Goal: Task Accomplishment & Management: Complete application form

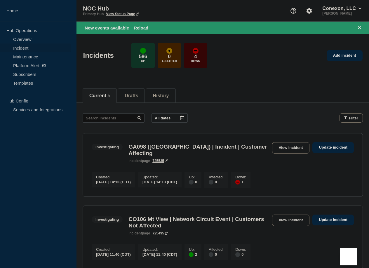
click at [136, 97] on button "Drafts" at bounding box center [131, 95] width 13 height 5
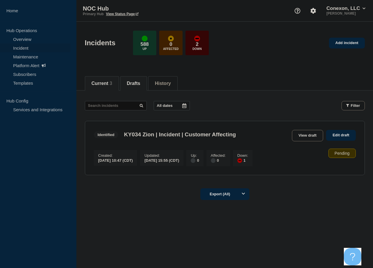
click at [110, 86] on button "Current 3" at bounding box center [102, 83] width 21 height 5
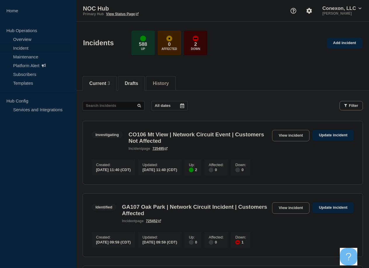
click at [134, 83] on button "Drafts" at bounding box center [131, 83] width 13 height 5
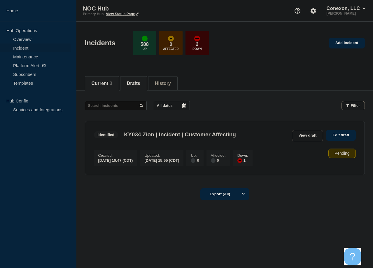
click at [106, 81] on button "Current 3" at bounding box center [102, 83] width 21 height 5
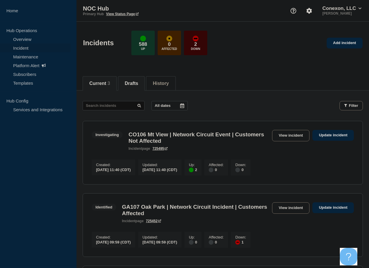
click at [138, 82] on button "Drafts" at bounding box center [131, 83] width 13 height 5
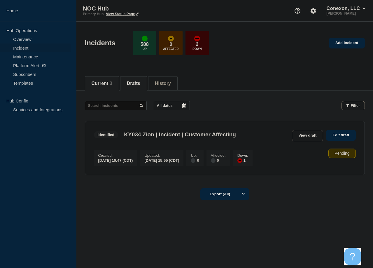
click at [111, 85] on button "Current 3" at bounding box center [102, 83] width 21 height 5
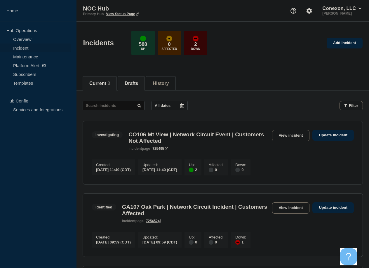
click at [134, 82] on button "Drafts" at bounding box center [131, 83] width 13 height 5
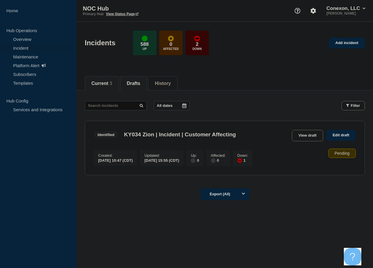
click at [101, 84] on button "Current 3" at bounding box center [102, 83] width 21 height 5
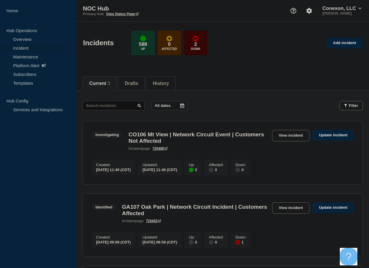
click at [25, 47] on link "Incident" at bounding box center [35, 47] width 71 height 9
click at [30, 54] on link "Maintenance" at bounding box center [35, 56] width 71 height 9
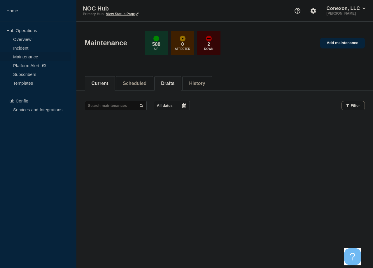
click at [175, 83] on button "Drafts" at bounding box center [167, 83] width 13 height 5
click at [105, 85] on button "Current" at bounding box center [100, 83] width 17 height 5
click at [171, 81] on button "Drafts" at bounding box center [167, 83] width 13 height 5
click at [144, 81] on button "Scheduled" at bounding box center [135, 83] width 24 height 5
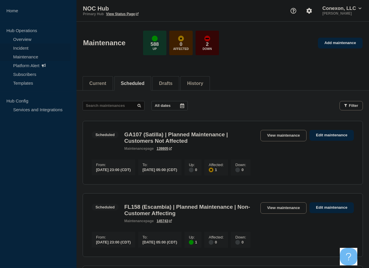
click at [23, 48] on link "Incident" at bounding box center [35, 47] width 71 height 9
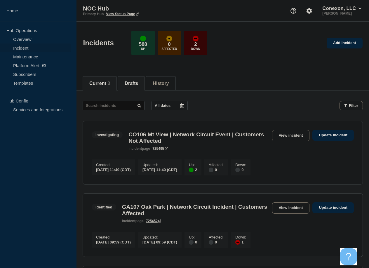
click at [137, 82] on button "Drafts" at bounding box center [131, 83] width 13 height 5
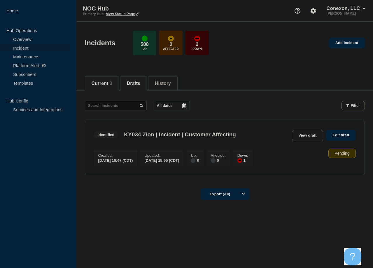
click at [105, 82] on button "Current 3" at bounding box center [102, 83] width 21 height 5
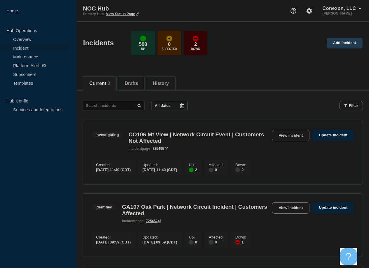
click at [342, 42] on link "Add incident" at bounding box center [345, 43] width 36 height 11
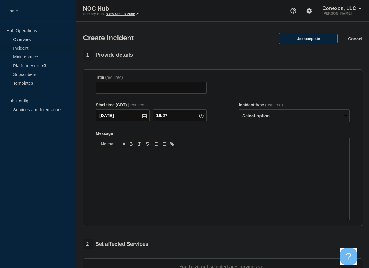
click at [322, 43] on button "Use template" at bounding box center [307, 39] width 59 height 12
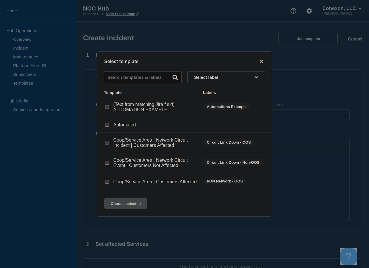
click at [107, 162] on input "Coop/Service Area | Network Circuit Event | Customers Not Affected checkbox" at bounding box center [107, 163] width 4 height 4
checkbox input "true"
click at [128, 205] on button "Choose selected" at bounding box center [125, 204] width 43 height 12
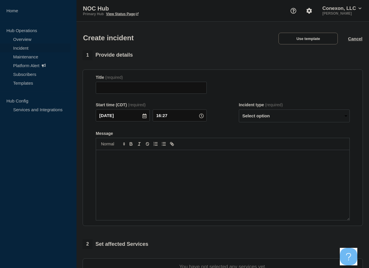
type input "Coop/Service Area | Network Circuit Event | Customers Not Affected"
select select "investigating"
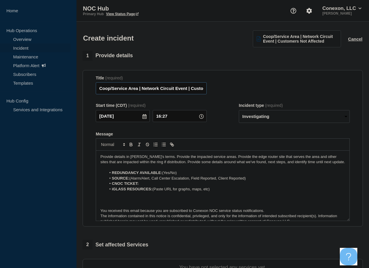
drag, startPoint x: 139, startPoint y: 90, endPoint x: 93, endPoint y: 89, distance: 45.2
click at [93, 89] on section "Title (required) Coop/Service Area | Network Circuit Event | Customers Not Affe…" at bounding box center [223, 148] width 280 height 157
paste input "NXC101 (Core)"
type input "CNXC101 (Core)| Network Circuit Event | Customers Not Affected"
drag, startPoint x: 164, startPoint y: 174, endPoint x: 187, endPoint y: 175, distance: 23.1
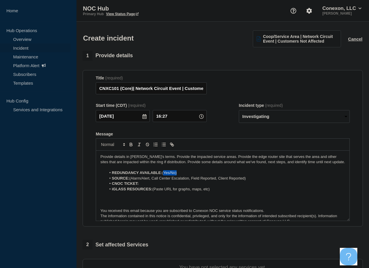
click at [187, 175] on li "REDUNDANCY AVAILABLE: (Yes/No)" at bounding box center [225, 172] width 239 height 5
drag, startPoint x: 163, startPoint y: 174, endPoint x: 181, endPoint y: 175, distance: 17.8
click at [179, 175] on li "REDUNDANCY AVAILABLE: Yes" at bounding box center [225, 172] width 239 height 5
click at [178, 180] on li "SOURCE: (Alarm/Alert, Call Center Escalation, Field Reported, Client Reported)" at bounding box center [225, 178] width 239 height 5
drag, startPoint x: 132, startPoint y: 180, endPoint x: 151, endPoint y: 181, distance: 19.0
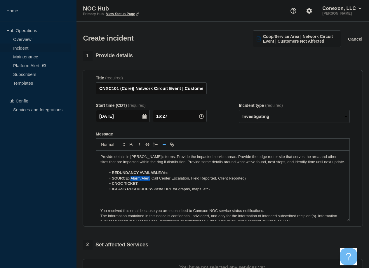
click at [151, 181] on li "SOURCE: (Alarm/Alert, Call Center Escalation, Field Reported, Client Reported)" at bounding box center [225, 178] width 239 height 5
drag, startPoint x: 228, startPoint y: 179, endPoint x: 133, endPoint y: 180, distance: 94.9
click at [133, 180] on li "SOURCE: ( Call Center Escalation, Field Reported, Client Reported)" at bounding box center [225, 178] width 239 height 5
drag, startPoint x: 146, startPoint y: 184, endPoint x: 153, endPoint y: 184, distance: 6.5
click at [146, 184] on li "CNOC TICKET:" at bounding box center [225, 183] width 239 height 5
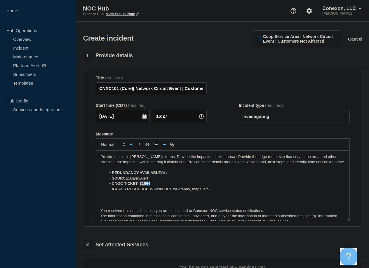
drag, startPoint x: 140, startPoint y: 185, endPoint x: 162, endPoint y: 184, distance: 22.2
click at [162, 184] on li "CNOC TICKET: 31664" at bounding box center [225, 183] width 239 height 5
drag, startPoint x: 215, startPoint y: 190, endPoint x: 106, endPoint y: 191, distance: 109.2
click at [100, 192] on div "Provide details in laymen's terms. Provide the impacted service areas. Provide …" at bounding box center [222, 186] width 253 height 70
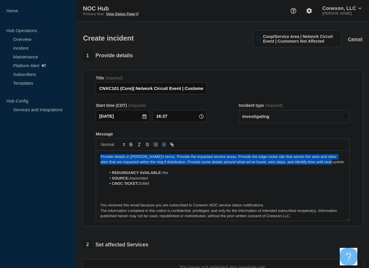
drag, startPoint x: 325, startPoint y: 165, endPoint x: 98, endPoint y: 158, distance: 226.9
click at [91, 159] on section "Title (required) CNXC101 (Core)| Network Circuit Event | Customers Not Affected…" at bounding box center [223, 148] width 280 height 157
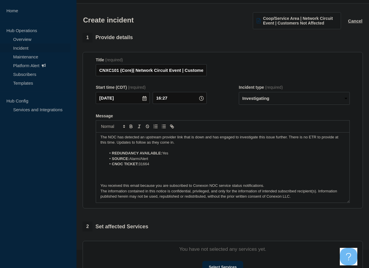
scroll to position [117, 0]
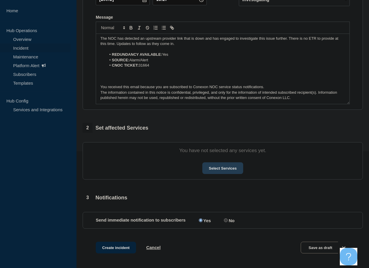
click at [224, 172] on button "Select Services" at bounding box center [222, 168] width 41 height 12
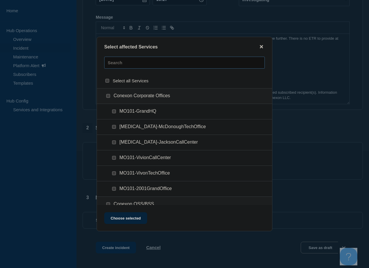
click at [160, 63] on input "text" at bounding box center [184, 63] width 161 height 12
type input "CN"
checkbox input "true"
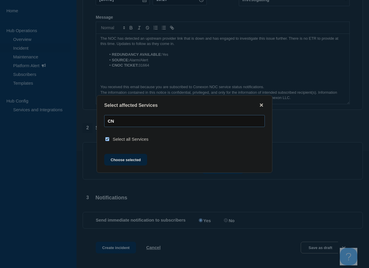
type input "C"
checkbox input "false"
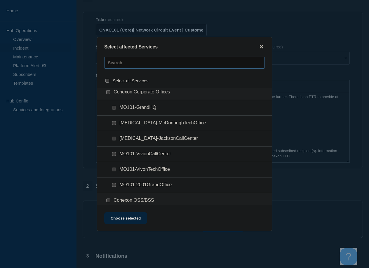
scroll to position [0, 0]
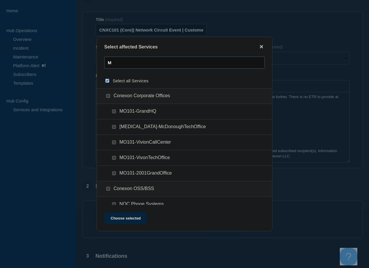
type input "M)"
checkbox input "true"
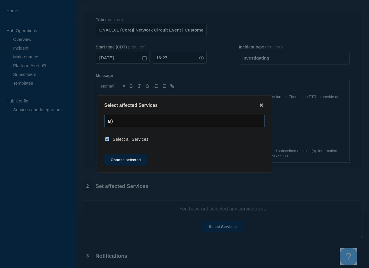
type input "M"
checkbox input "false"
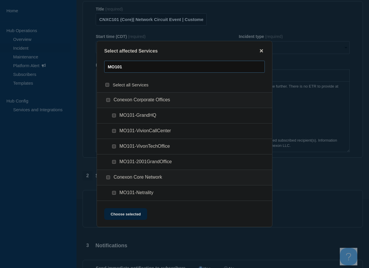
scroll to position [88, 0]
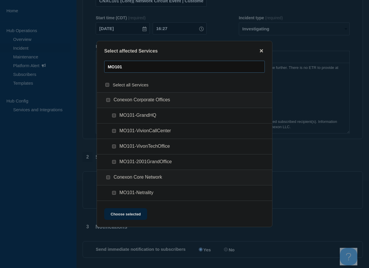
type input "MO101"
click at [114, 193] on input "MO101-Netrality checkbox" at bounding box center [114, 193] width 4 height 4
checkbox input "true"
click at [135, 215] on button "Choose selected" at bounding box center [125, 214] width 43 height 12
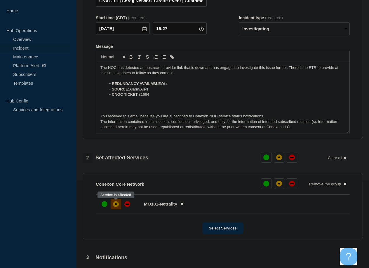
click at [114, 205] on div "affected" at bounding box center [116, 204] width 6 height 6
click at [225, 229] on button "Select Services" at bounding box center [222, 228] width 41 height 12
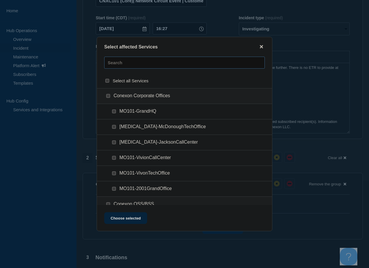
click at [154, 63] on input "text" at bounding box center [184, 63] width 161 height 12
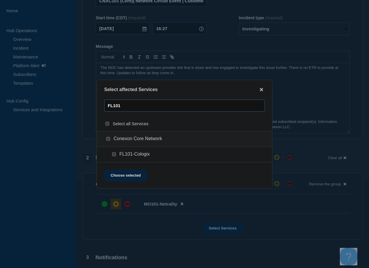
type input "FL101"
click at [113, 154] on input "FL101-Cologix checkbox" at bounding box center [114, 154] width 4 height 4
checkbox input "true"
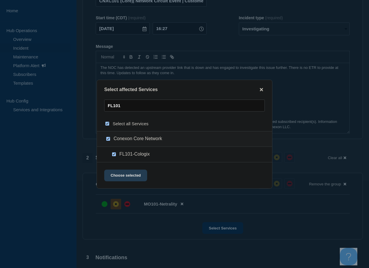
click at [132, 177] on button "Choose selected" at bounding box center [125, 176] width 43 height 12
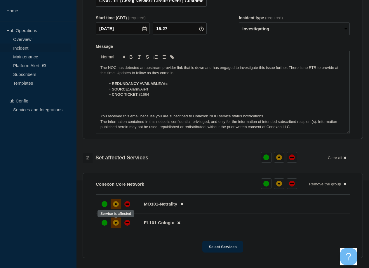
click at [116, 223] on div "affected" at bounding box center [116, 223] width 2 height 2
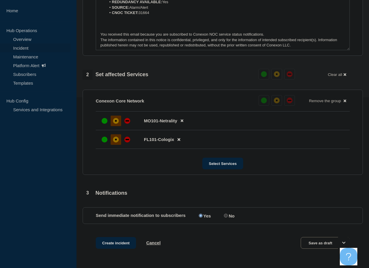
scroll to position [175, 0]
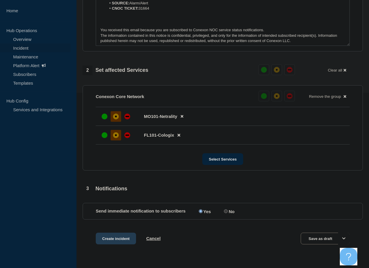
click at [119, 239] on button "Create incident" at bounding box center [116, 239] width 40 height 12
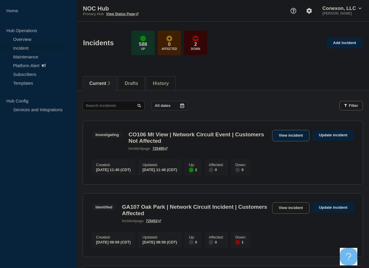
click at [293, 135] on link "View incident" at bounding box center [291, 135] width 38 height 11
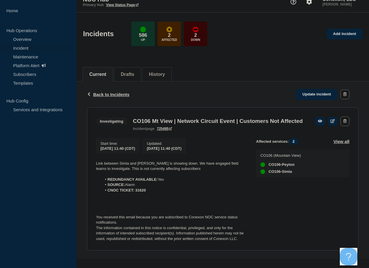
scroll to position [19, 0]
click at [115, 92] on span "Back to Incidents" at bounding box center [111, 94] width 36 height 5
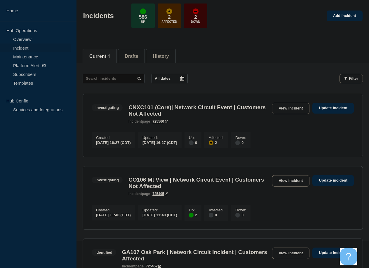
scroll to position [29, 0]
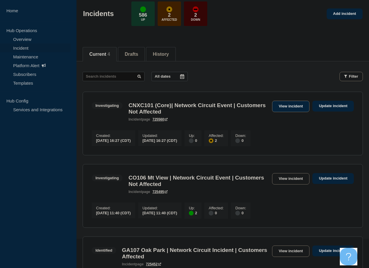
click at [299, 106] on link "View incident" at bounding box center [291, 106] width 38 height 11
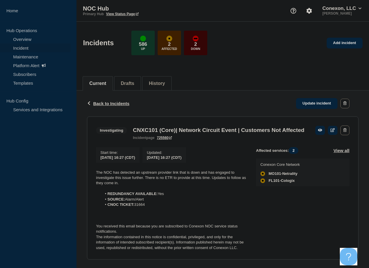
drag, startPoint x: 168, startPoint y: 144, endPoint x: 165, endPoint y: 149, distance: 6.2
click at [167, 140] on div "CNXC101 (Core)| Network Circuit Event | Customers Not Affected incident page 72…" at bounding box center [218, 133] width 177 height 13
click at [166, 140] on link "725560" at bounding box center [164, 138] width 15 height 4
click at [111, 101] on span "Back to Incidents" at bounding box center [111, 103] width 36 height 5
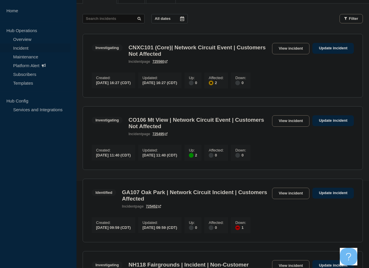
scroll to position [88, 0]
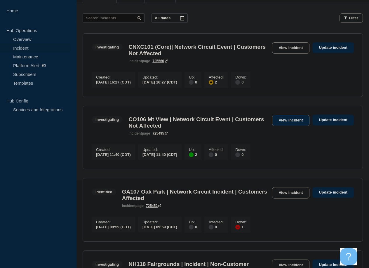
click at [300, 124] on link "View incident" at bounding box center [291, 120] width 38 height 11
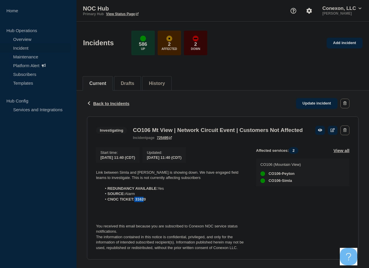
drag, startPoint x: 135, startPoint y: 211, endPoint x: 143, endPoint y: 211, distance: 8.2
click at [143, 201] on strong "CNOC TICKET: 31620" at bounding box center [126, 199] width 38 height 4
click at [144, 207] on p at bounding box center [171, 204] width 151 height 5
drag, startPoint x: 136, startPoint y: 210, endPoint x: 156, endPoint y: 213, distance: 20.3
click at [154, 202] on li "CNOC TICKET: 31620" at bounding box center [174, 199] width 145 height 5
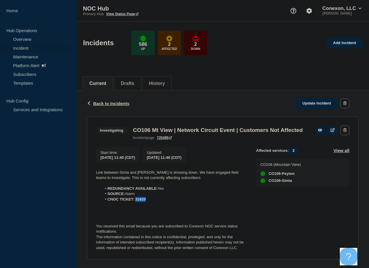
copy strong "31620"
click at [117, 105] on span "Back to Incidents" at bounding box center [111, 103] width 36 height 5
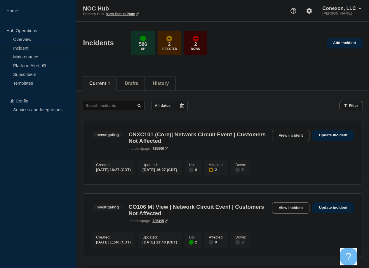
click at [38, 57] on link "Maintenance" at bounding box center [35, 56] width 71 height 9
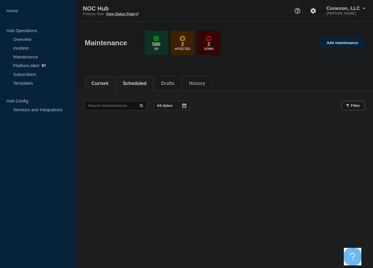
click at [141, 81] on button "Scheduled" at bounding box center [135, 83] width 24 height 5
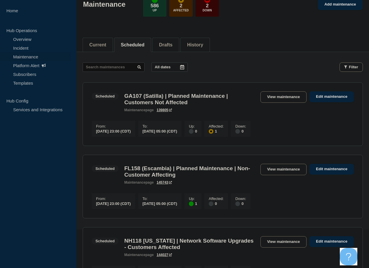
scroll to position [146, 0]
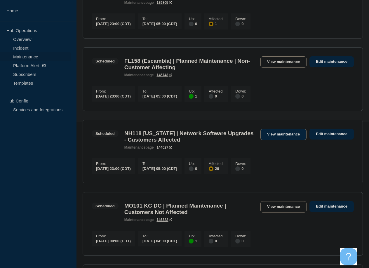
click at [284, 140] on link "View maintenance" at bounding box center [283, 134] width 46 height 11
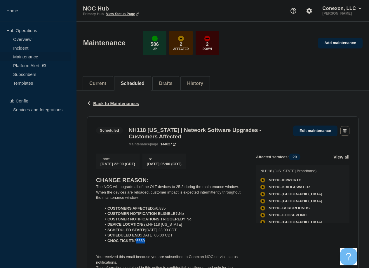
drag, startPoint x: 136, startPoint y: 245, endPoint x: 150, endPoint y: 247, distance: 13.8
click at [150, 243] on li "CNOC TICKET: 26669" at bounding box center [174, 240] width 145 height 5
click at [141, 243] on li "CNOC TICKET: 26669" at bounding box center [174, 240] width 145 height 5
click at [137, 243] on li "CNOC TICKET: 26669" at bounding box center [174, 240] width 145 height 5
click at [136, 243] on li "CNOC TICKET: 26669" at bounding box center [174, 240] width 145 height 5
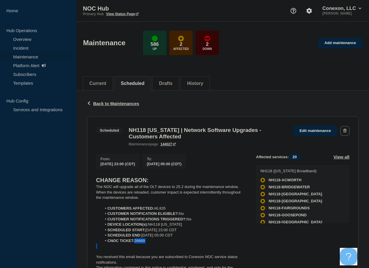
drag, startPoint x: 136, startPoint y: 244, endPoint x: 148, endPoint y: 245, distance: 12.6
click at [148, 243] on li "CNOC TICKET: 26669" at bounding box center [174, 240] width 145 height 5
copy li "26669"
click at [108, 103] on span "Back to Maintenances" at bounding box center [116, 103] width 46 height 5
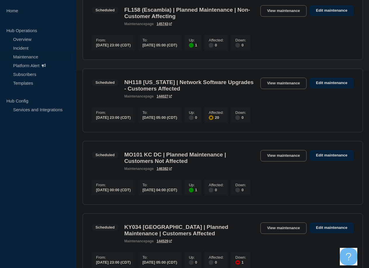
scroll to position [175, 0]
